Goal: Use online tool/utility: Utilize a website feature to perform a specific function

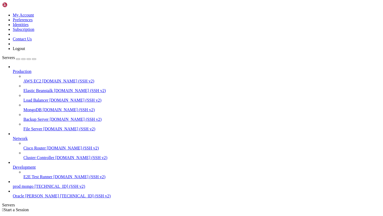
scroll to position [13, 0]
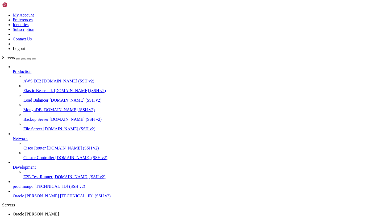
scroll to position [540, 0]
